Goal: Obtain resource: Obtain resource

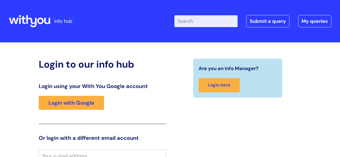
scroll to position [82, 0]
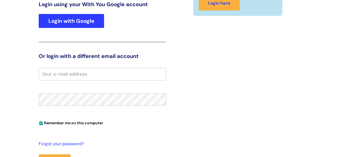
type input "KEV"
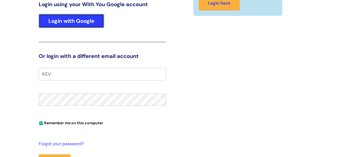
click at [88, 24] on link "Login with Google" at bounding box center [71, 21] width 65 height 14
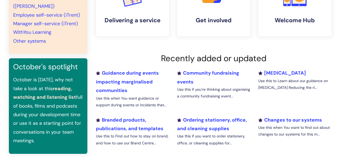
scroll to position [161, 0]
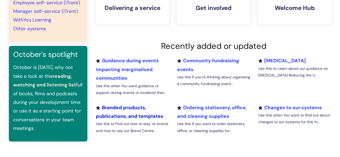
click at [121, 116] on link "Branded products, publications, and templates" at bounding box center [129, 112] width 67 height 15
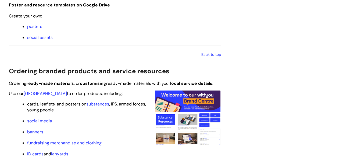
scroll to position [430, 0]
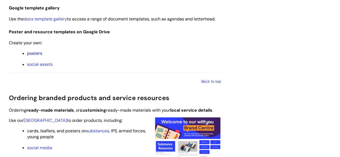
click at [35, 52] on link "posters" at bounding box center [34, 54] width 15 height 6
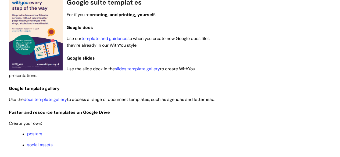
scroll to position [322, 0]
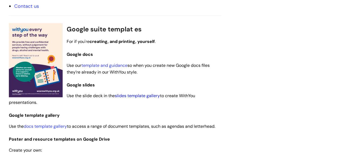
click at [139, 96] on link "slides template gallery" at bounding box center [137, 96] width 45 height 6
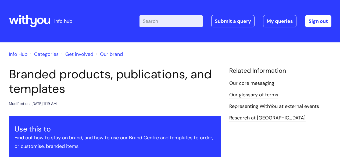
scroll to position [322, 0]
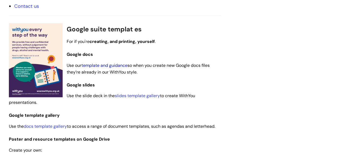
click at [96, 64] on link "template and guidance" at bounding box center [104, 66] width 46 height 6
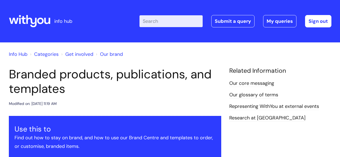
scroll to position [322, 0]
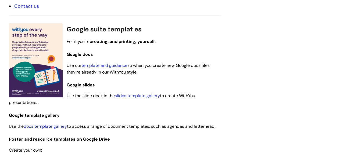
click at [52, 125] on link "docs template gallery" at bounding box center [45, 127] width 43 height 6
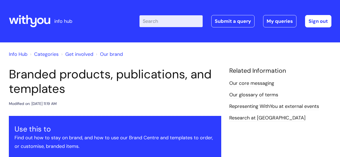
scroll to position [322, 0]
